Goal: Task Accomplishment & Management: Complete application form

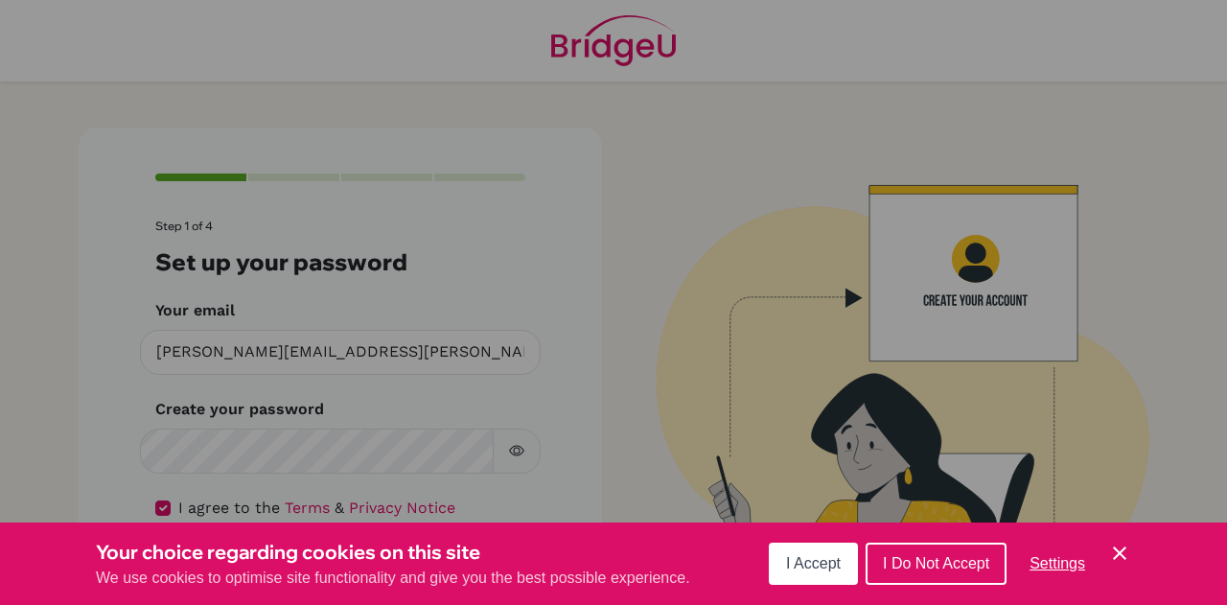
scroll to position [66, 0]
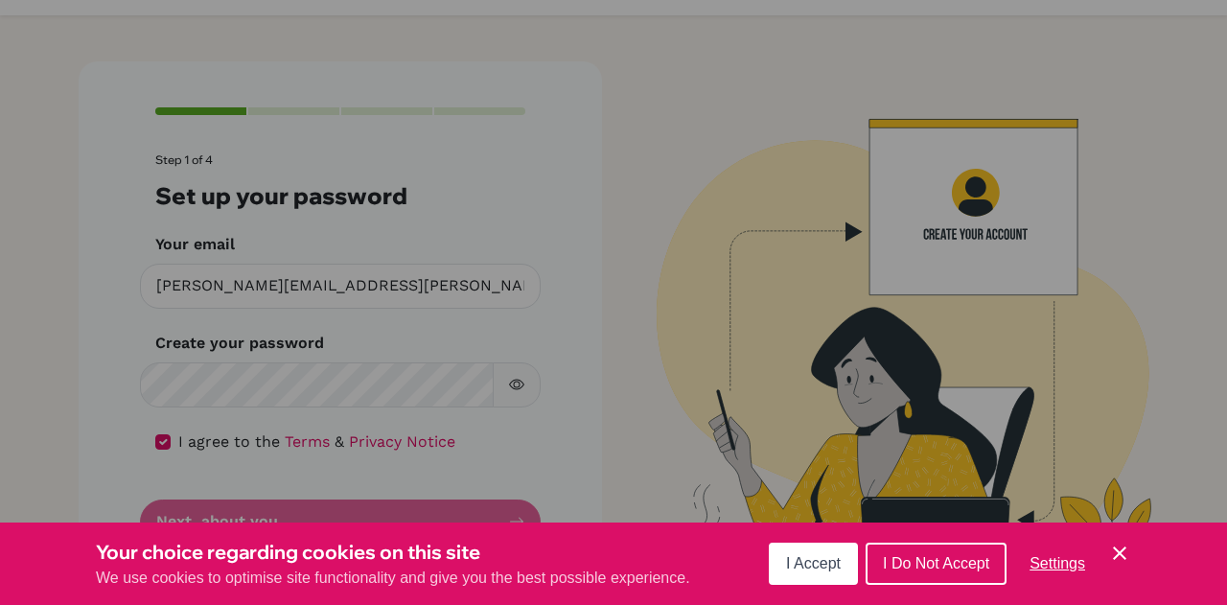
click at [804, 574] on button "I Accept" at bounding box center [813, 564] width 89 height 42
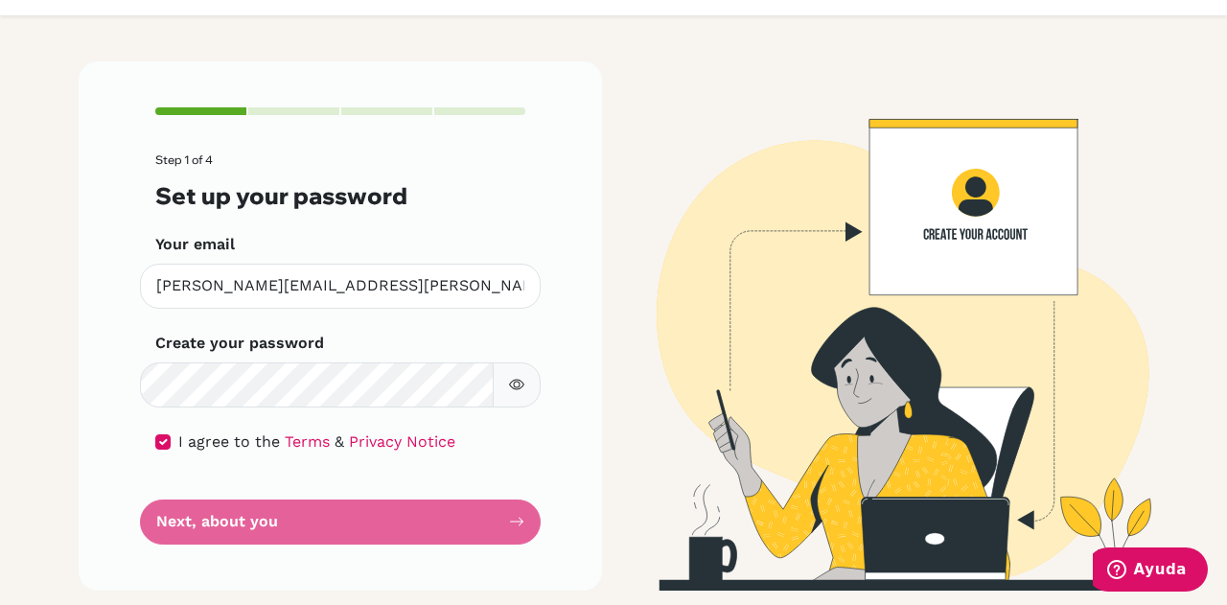
click at [463, 515] on form "Step 1 of 4 Set up your password Your email [PERSON_NAME][EMAIL_ADDRESS][PERSON…" at bounding box center [340, 348] width 370 height 391
click at [182, 423] on form "Step 1 of 4 Set up your password Your email [PERSON_NAME][EMAIL_ADDRESS][PERSON…" at bounding box center [340, 348] width 370 height 391
click at [157, 444] on input "checkbox" at bounding box center [162, 441] width 15 height 15
checkbox input "true"
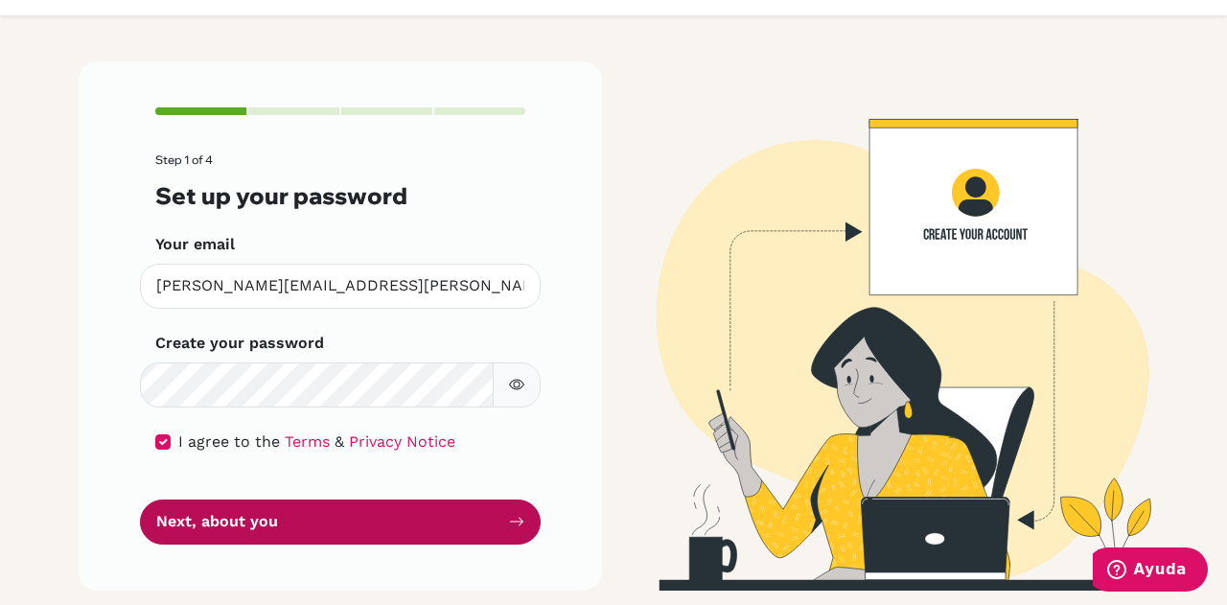
click at [203, 529] on button "Next, about you" at bounding box center [340, 521] width 401 height 45
click at [336, 510] on button "Next, about you" at bounding box center [340, 521] width 401 height 45
click at [498, 528] on button "Next, about you" at bounding box center [340, 521] width 401 height 45
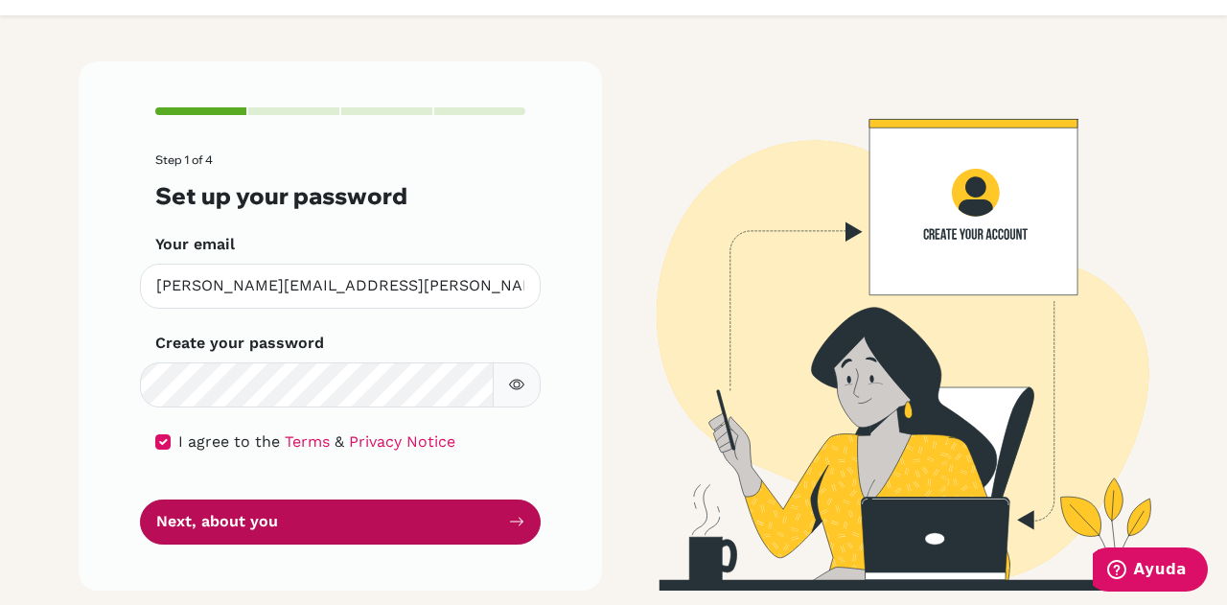
click at [509, 528] on icon "submit" at bounding box center [516, 521] width 15 height 15
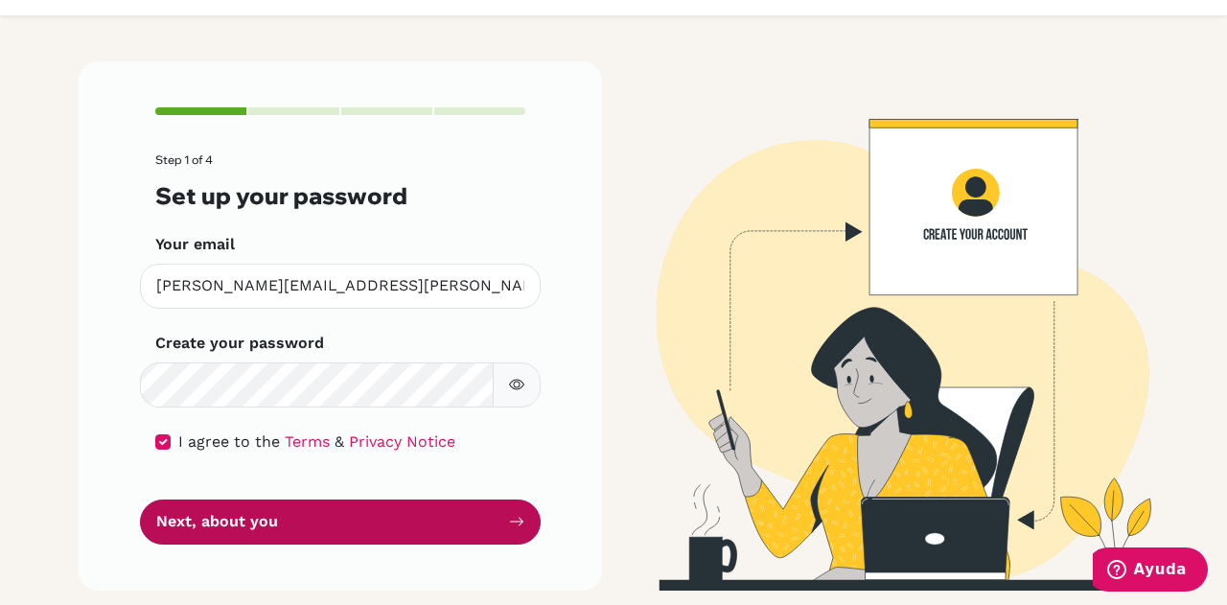
click at [509, 528] on icon "submit" at bounding box center [516, 521] width 15 height 15
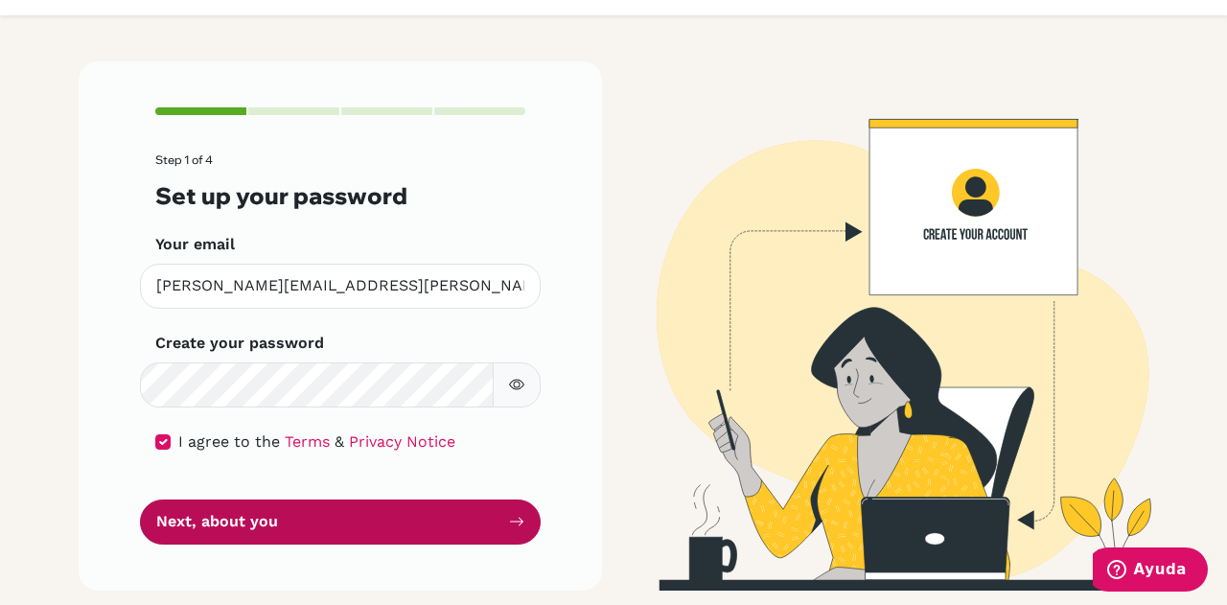
click at [509, 528] on icon "submit" at bounding box center [516, 521] width 15 height 15
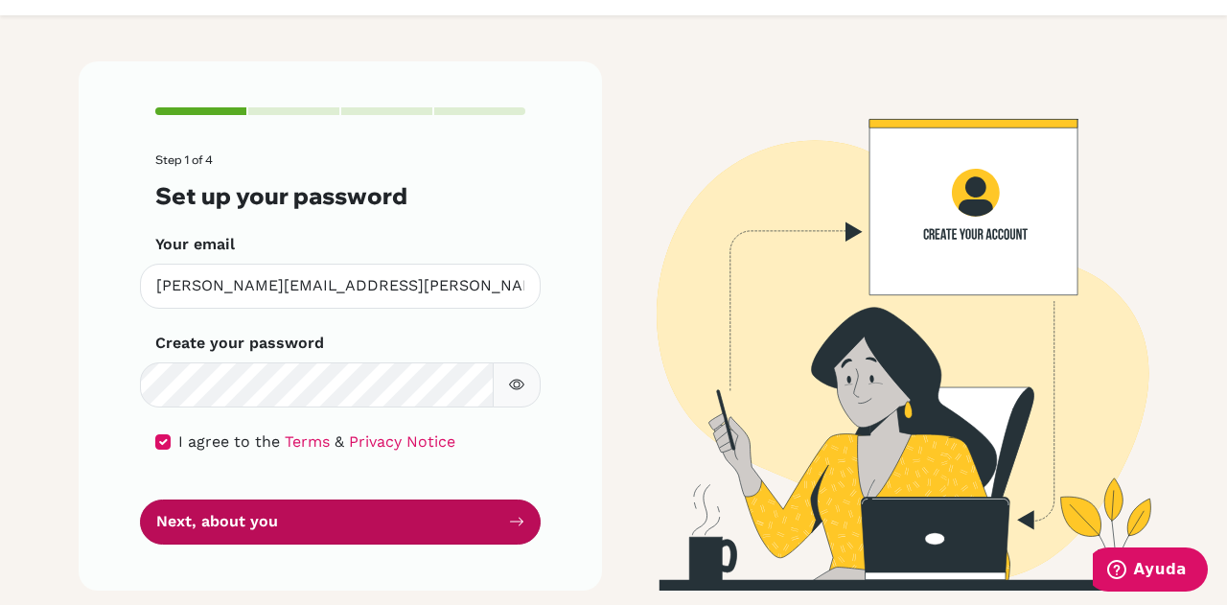
click at [509, 528] on icon "submit" at bounding box center [516, 521] width 15 height 15
drag, startPoint x: 5, startPoint y: 432, endPoint x: 213, endPoint y: 527, distance: 228.6
click at [213, 527] on main "Step 1 of 4 Set up your password Your email gabriel.lloreda@colegiobolivar.org …" at bounding box center [613, 302] width 1227 height 605
click at [213, 527] on button "Next, about you" at bounding box center [340, 521] width 401 height 45
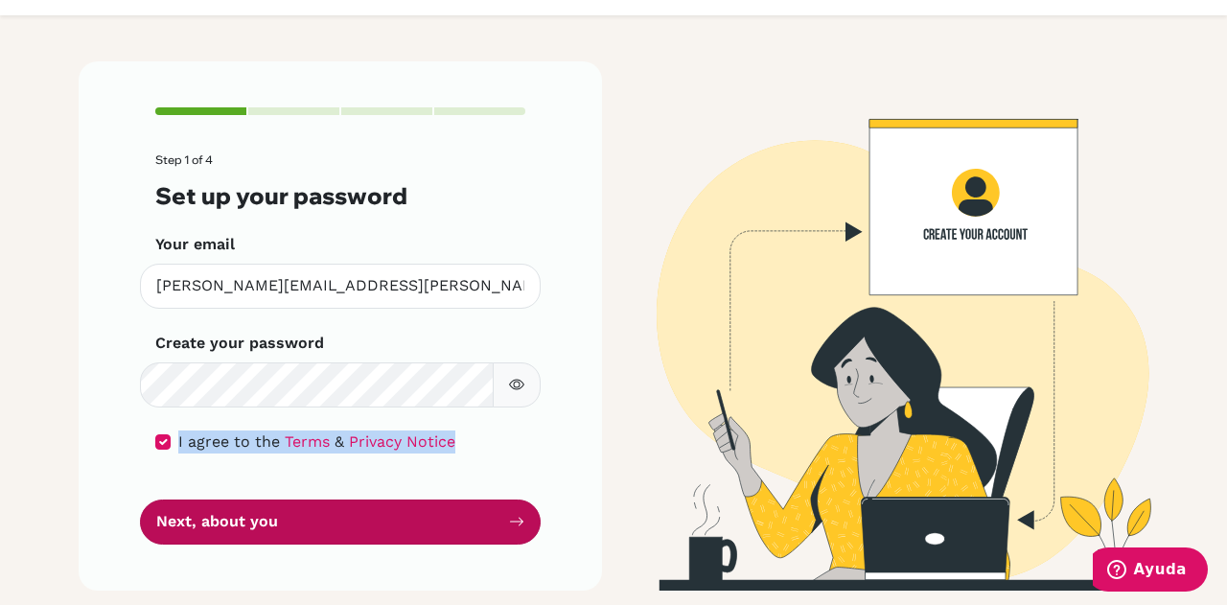
click at [294, 525] on button "Next, about you" at bounding box center [340, 521] width 401 height 45
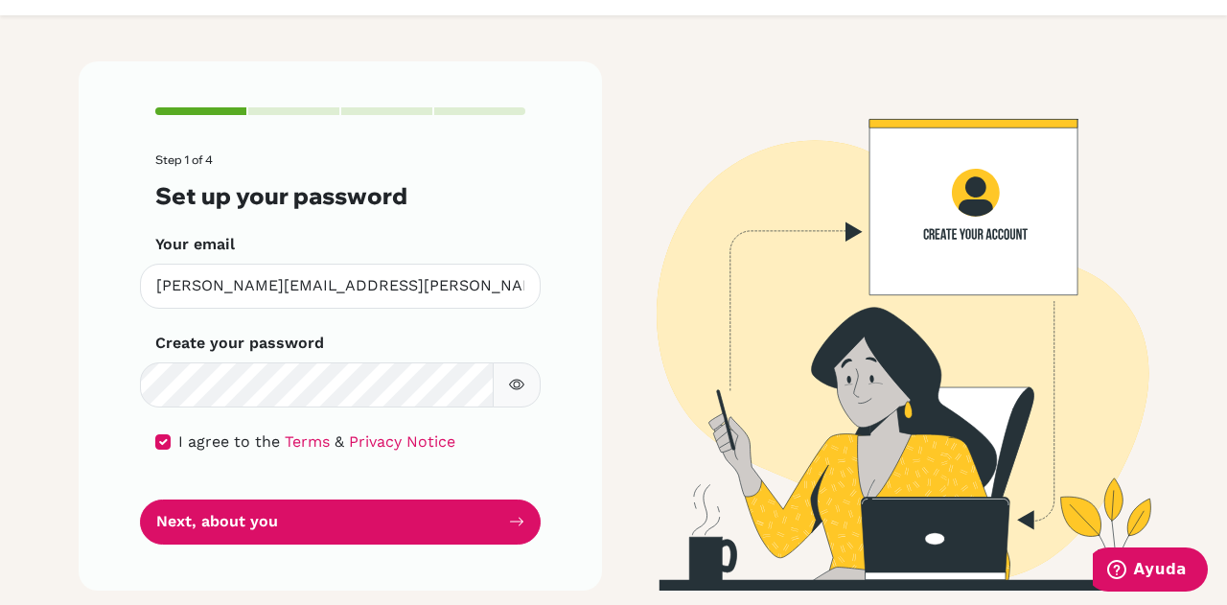
click at [508, 395] on button "button" at bounding box center [517, 384] width 48 height 45
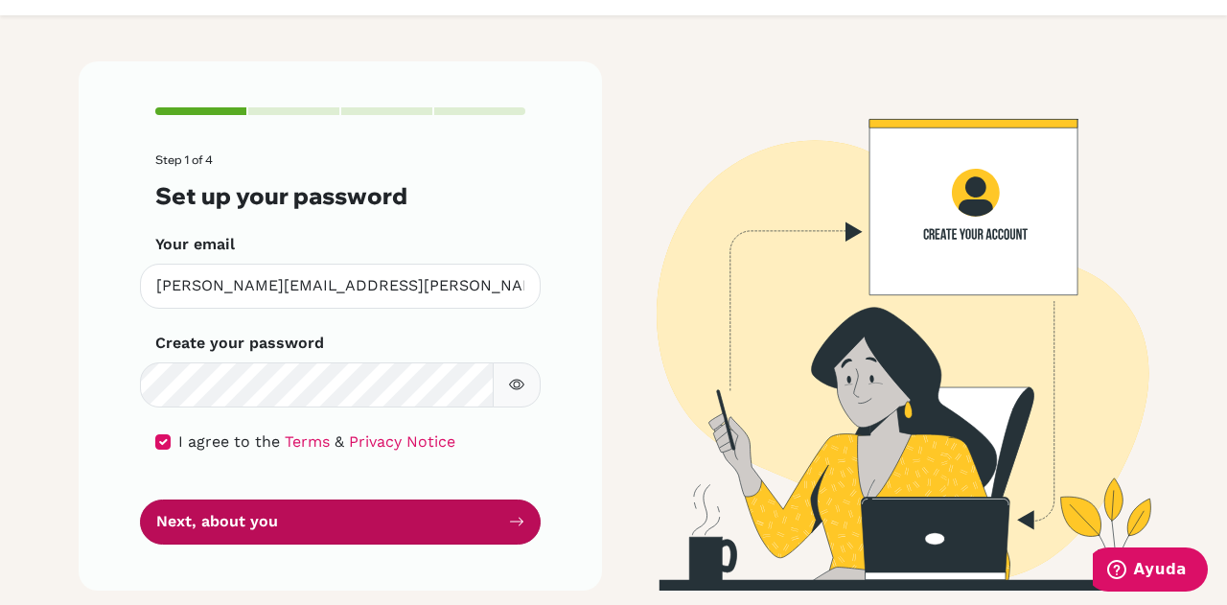
click at [275, 519] on button "Next, about you" at bounding box center [340, 521] width 401 height 45
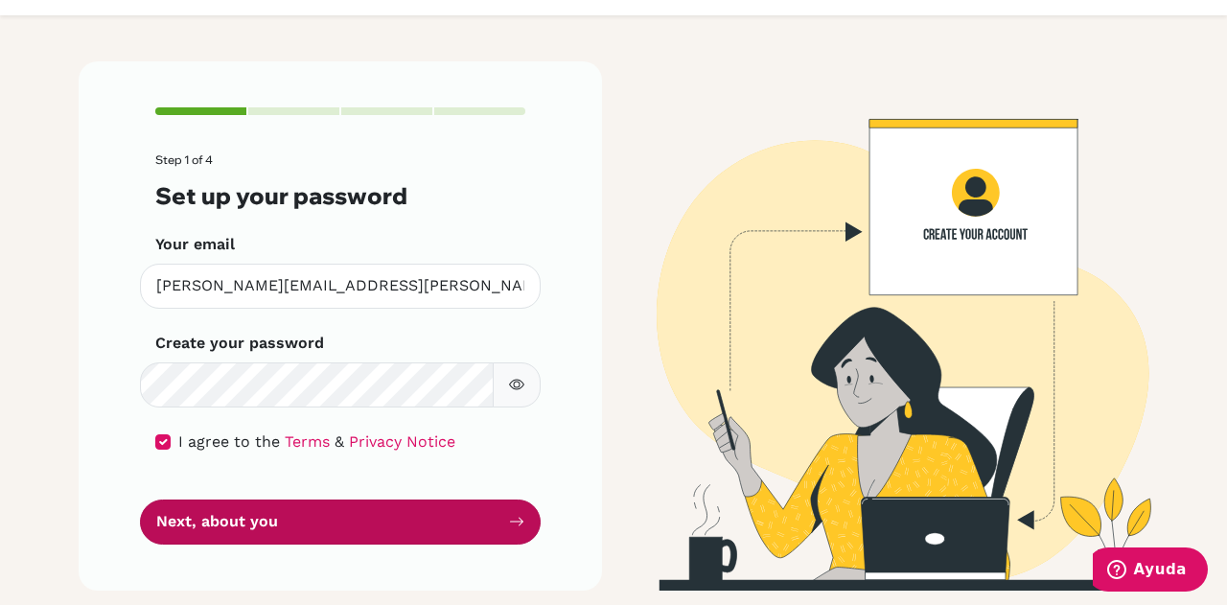
click at [275, 519] on button "Next, about you" at bounding box center [340, 521] width 401 height 45
click at [296, 516] on button "Next, about you" at bounding box center [340, 521] width 401 height 45
click at [388, 531] on button "Next, about you" at bounding box center [340, 521] width 401 height 45
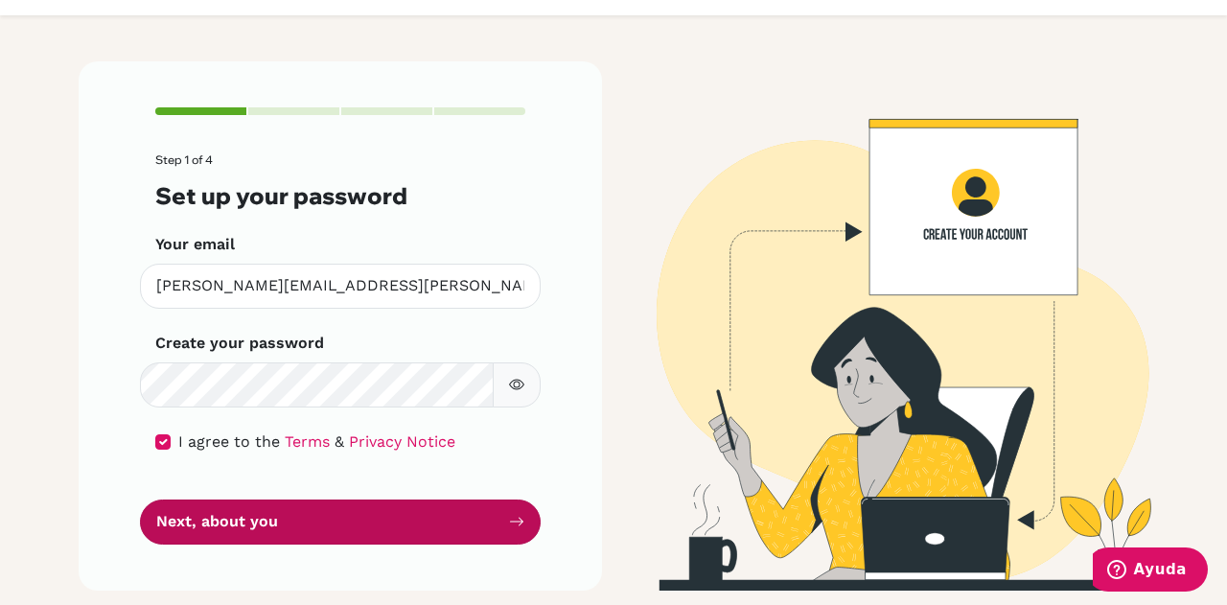
click at [388, 531] on button "Next, about you" at bounding box center [340, 521] width 401 height 45
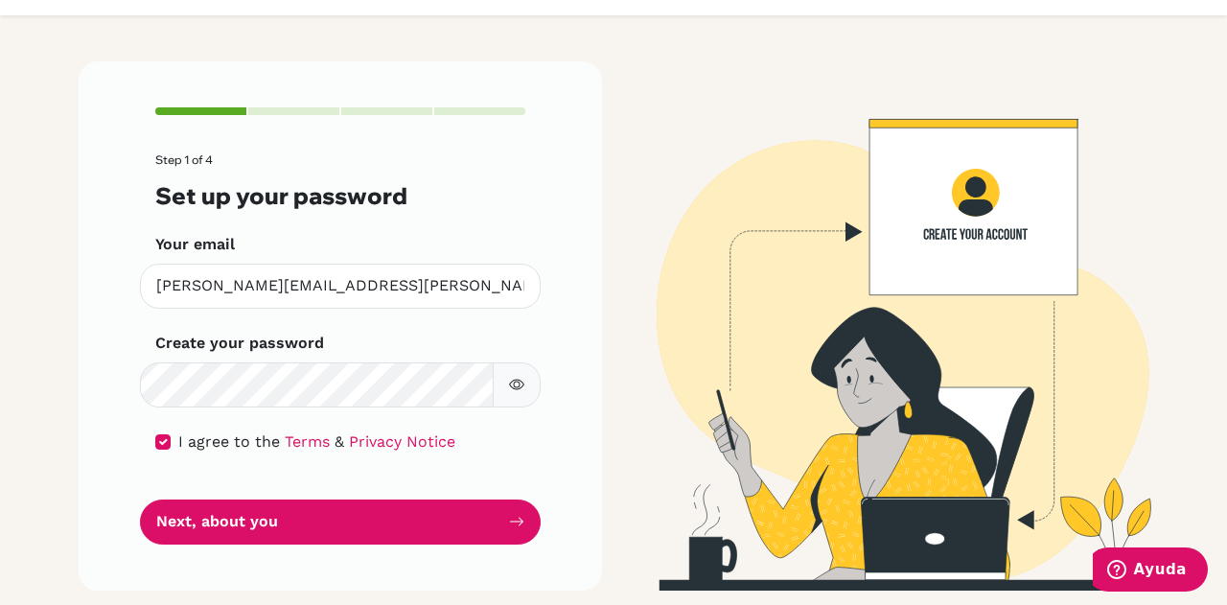
click at [511, 372] on button "button" at bounding box center [517, 384] width 48 height 45
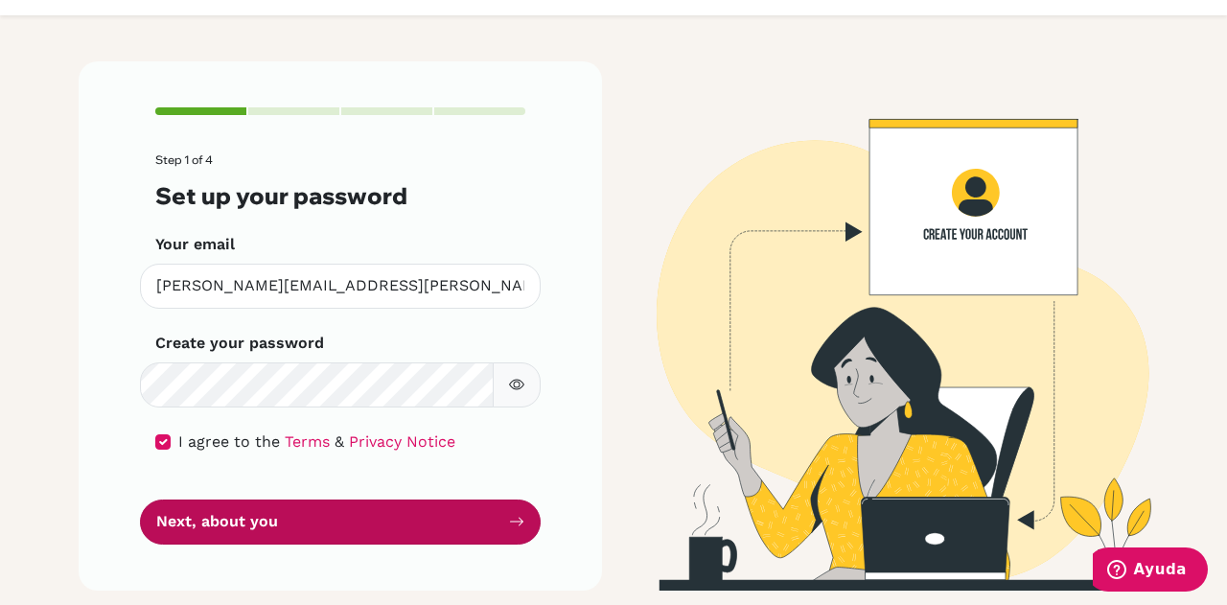
click at [375, 519] on button "Next, about you" at bounding box center [340, 521] width 401 height 45
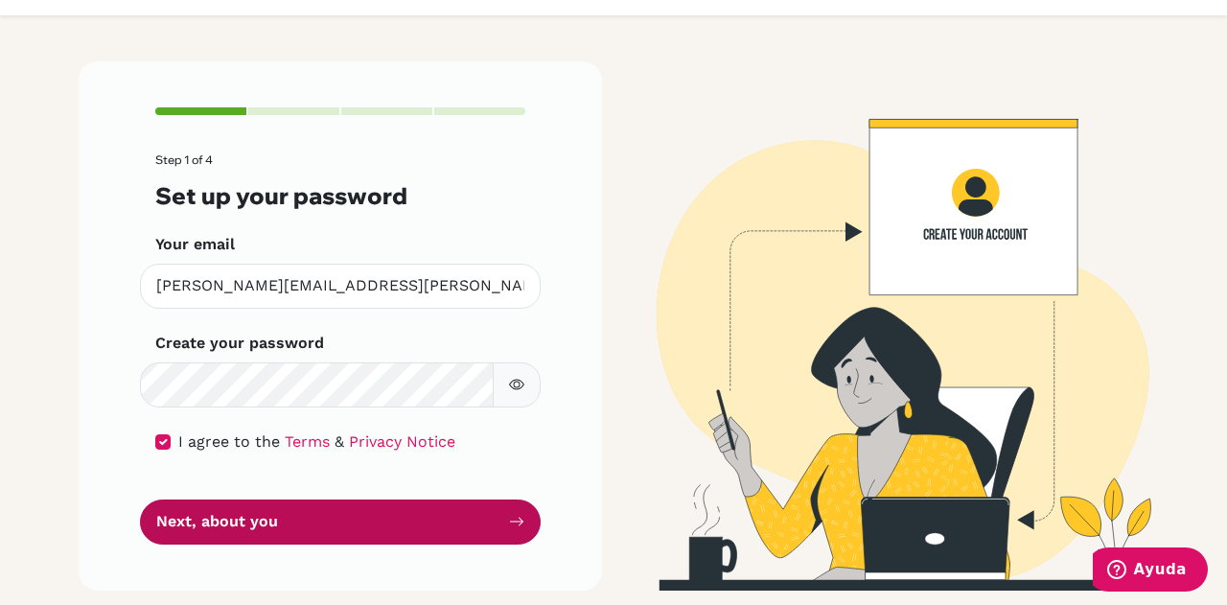
click at [375, 519] on button "Next, about you" at bounding box center [340, 521] width 401 height 45
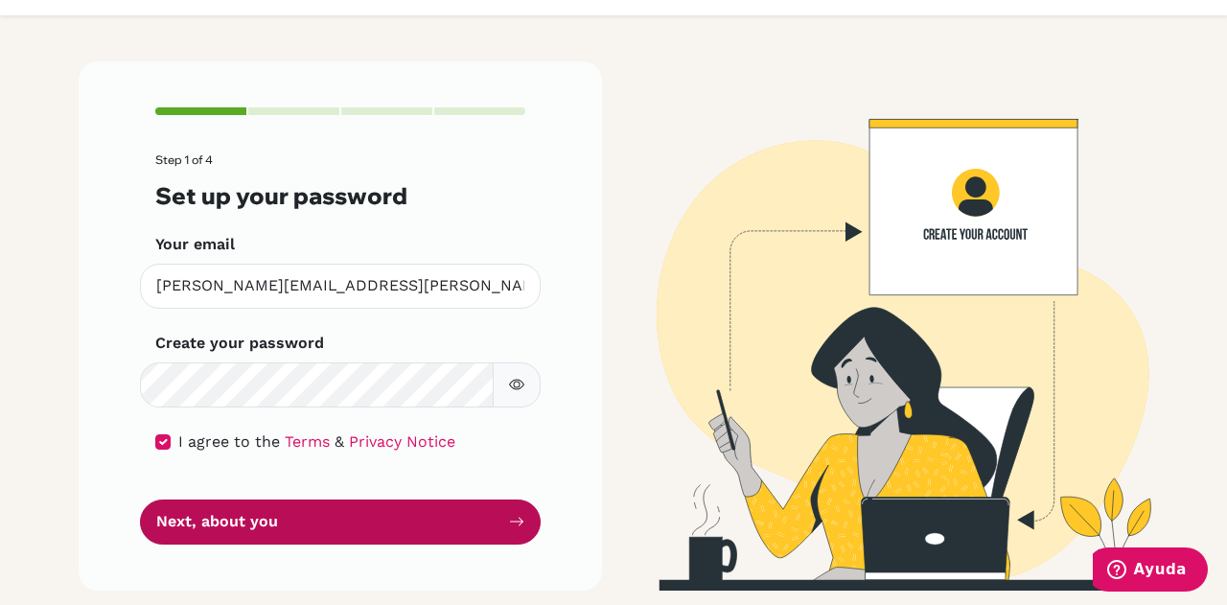
click at [375, 519] on button "Next, about you" at bounding box center [340, 521] width 401 height 45
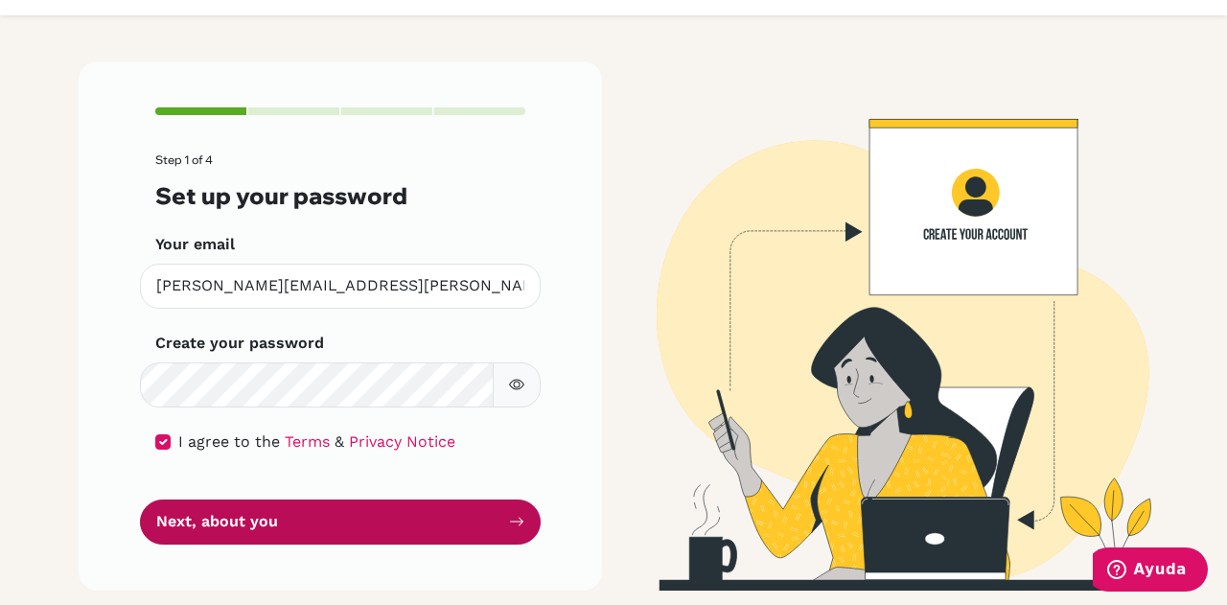
click at [375, 519] on button "Next, about you" at bounding box center [340, 521] width 401 height 45
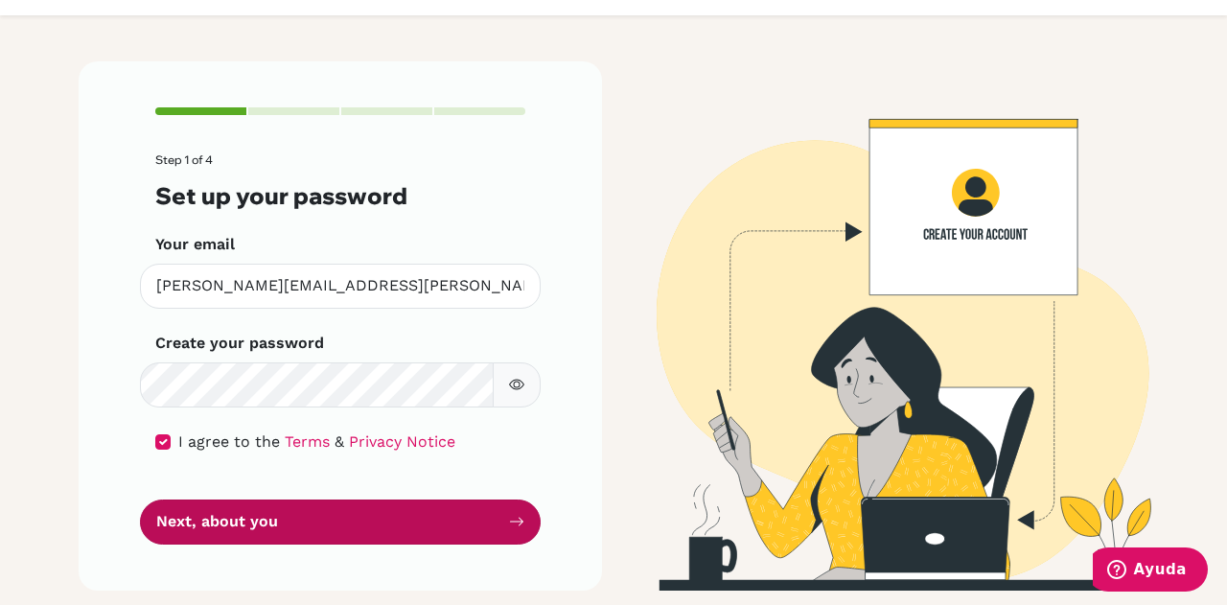
click at [375, 519] on button "Next, about you" at bounding box center [340, 521] width 401 height 45
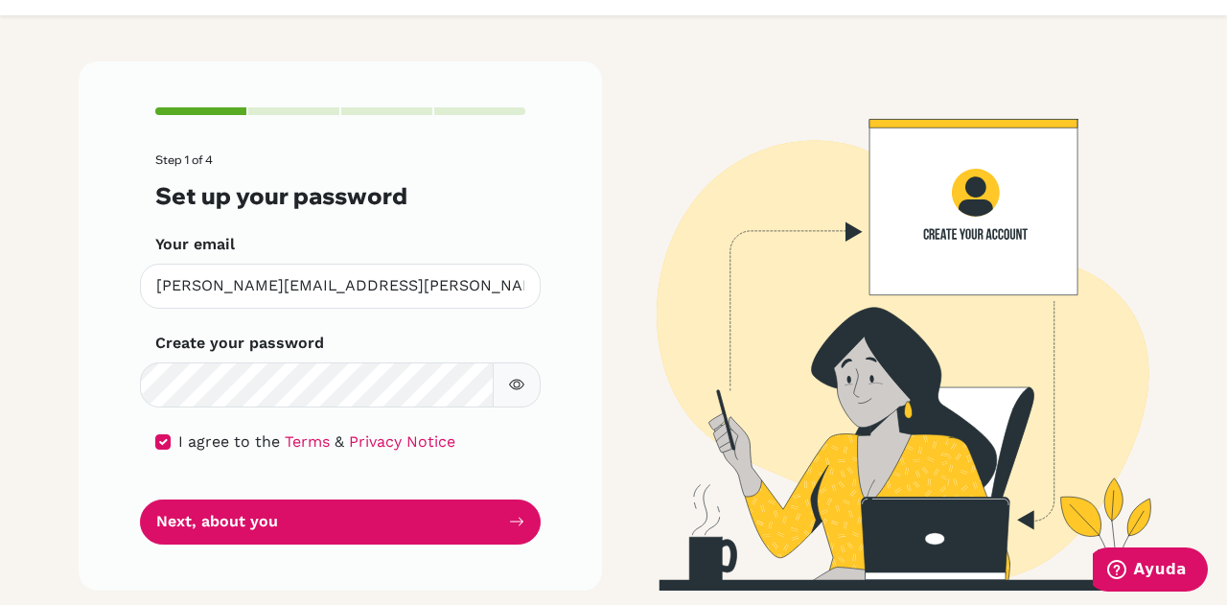
click at [976, 290] on img at bounding box center [886, 325] width 1093 height 529
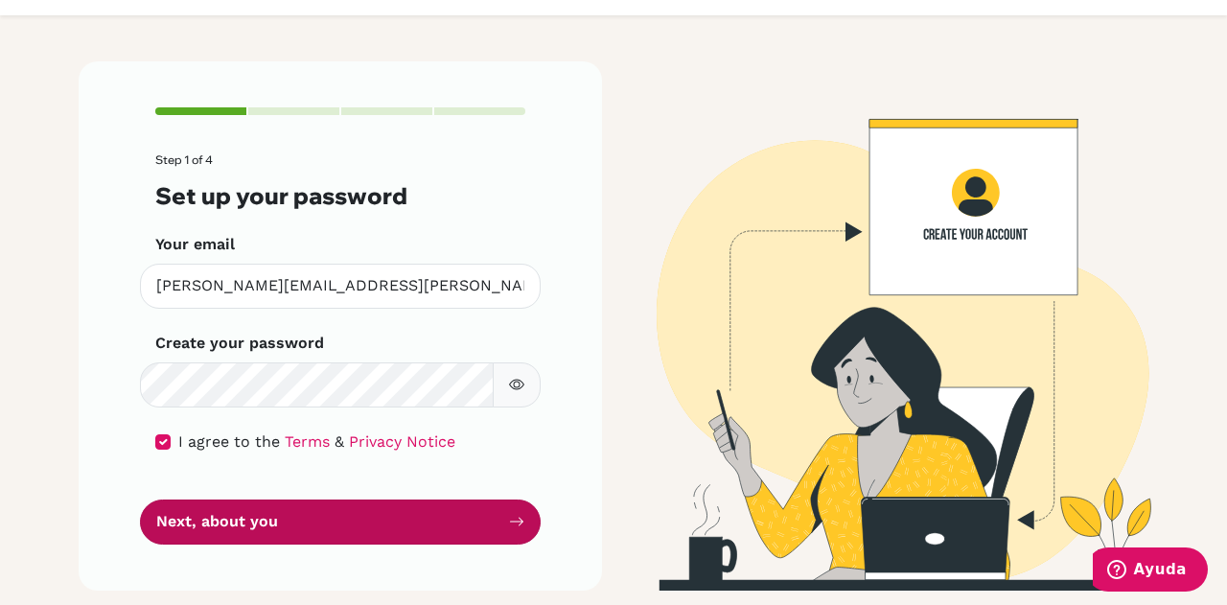
click at [459, 509] on button "Next, about you" at bounding box center [340, 521] width 401 height 45
click at [452, 512] on button "Next, about you" at bounding box center [340, 521] width 401 height 45
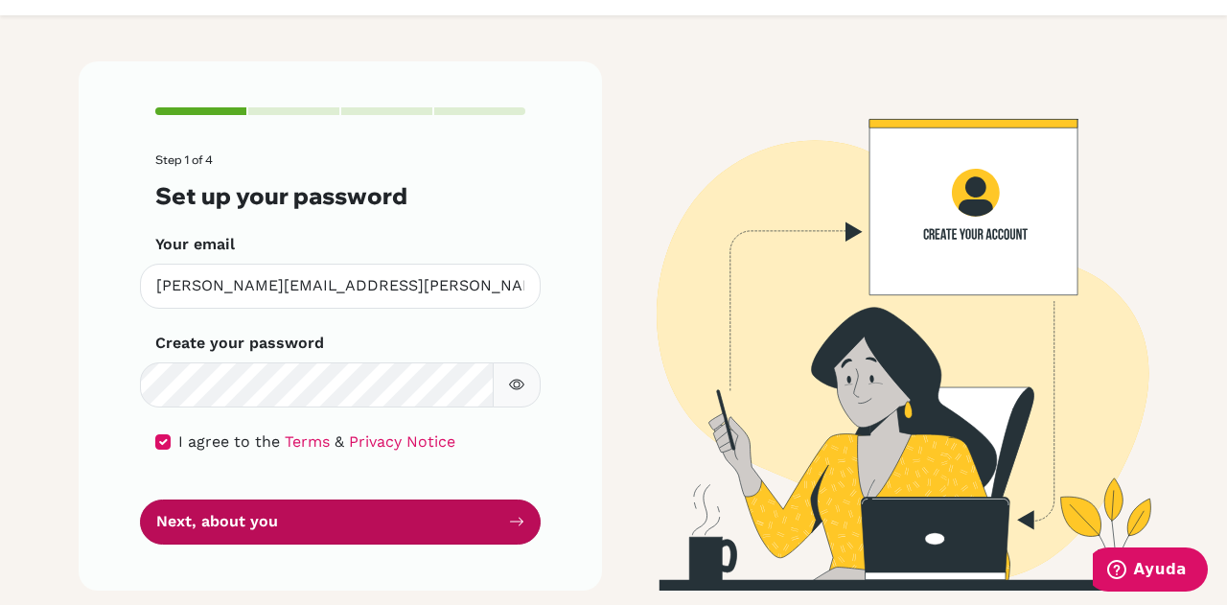
click at [452, 512] on button "Next, about you" at bounding box center [340, 521] width 401 height 45
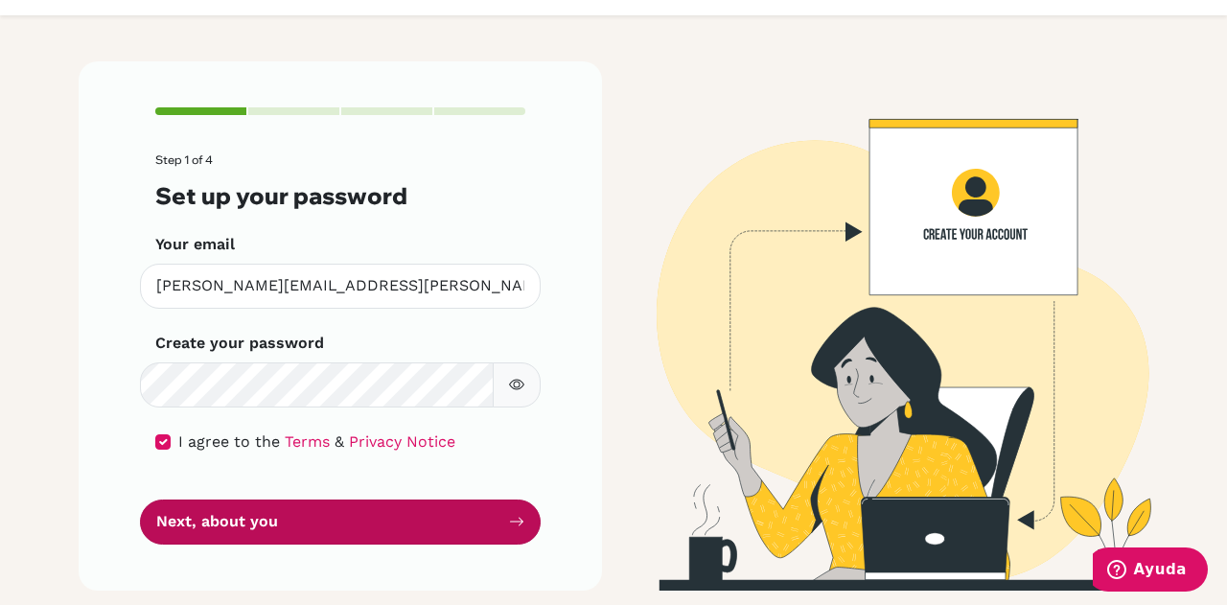
click at [452, 512] on button "Next, about you" at bounding box center [340, 521] width 401 height 45
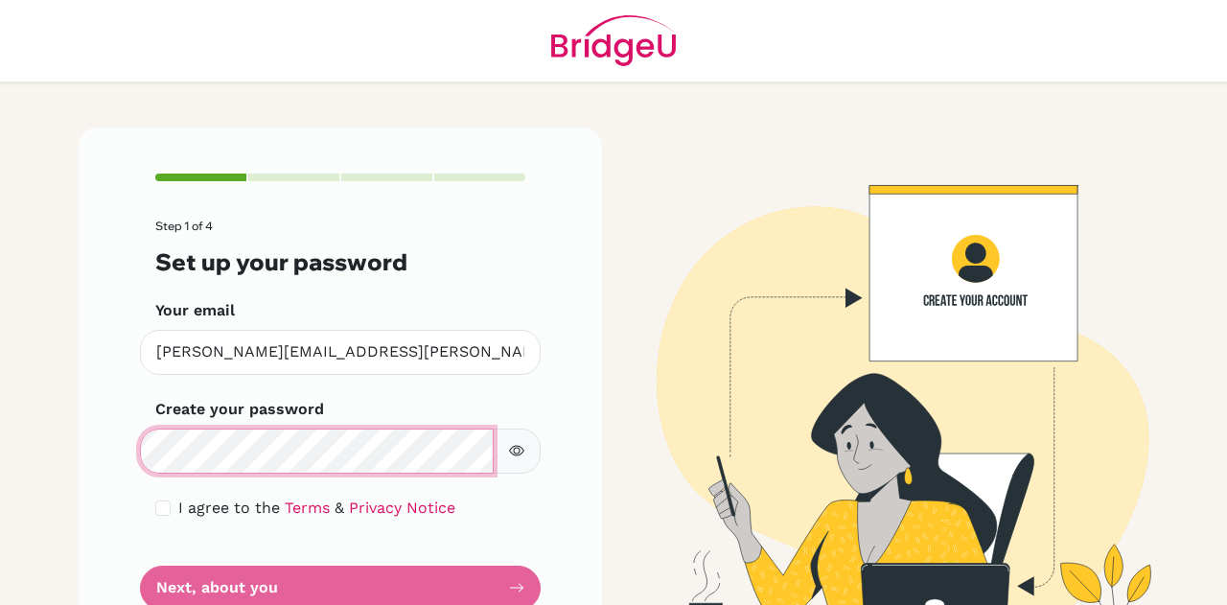
scroll to position [66, 0]
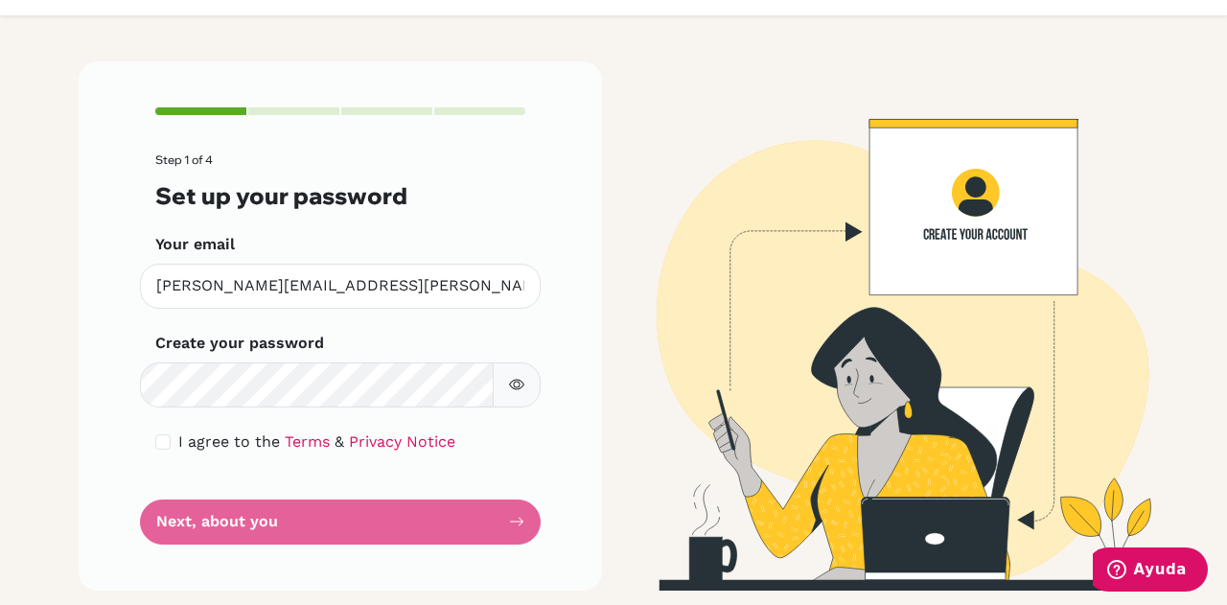
click at [179, 442] on span "I agree to the" at bounding box center [229, 441] width 102 height 18
click at [160, 442] on input "checkbox" at bounding box center [162, 441] width 15 height 15
checkbox input "true"
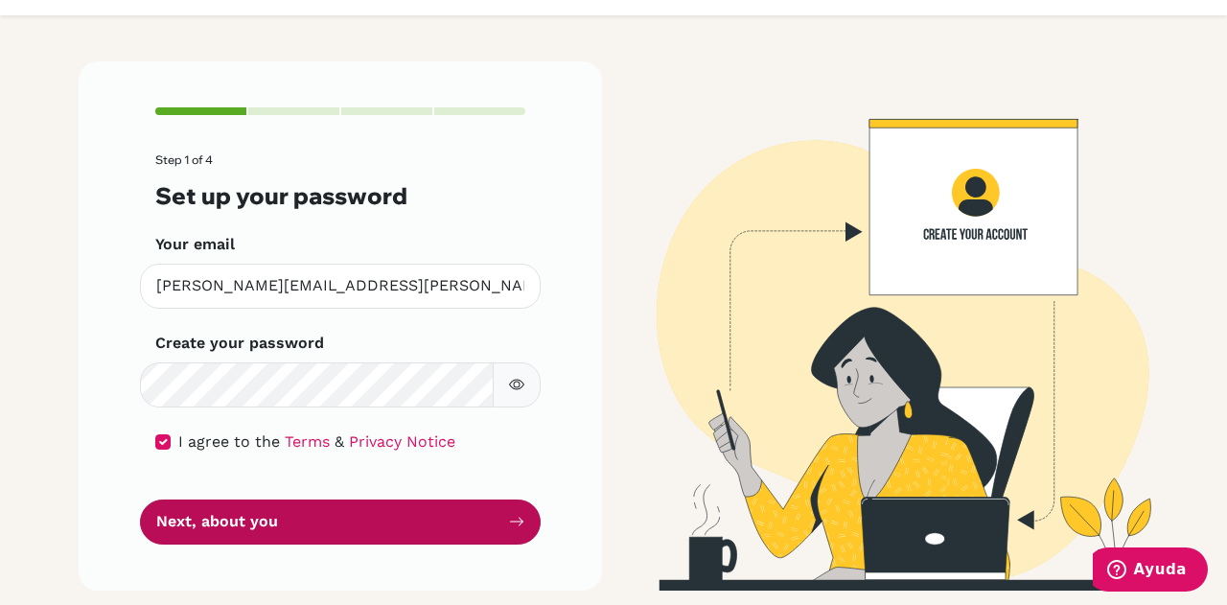
click at [213, 533] on button "Next, about you" at bounding box center [340, 521] width 401 height 45
